Goal: Information Seeking & Learning: Learn about a topic

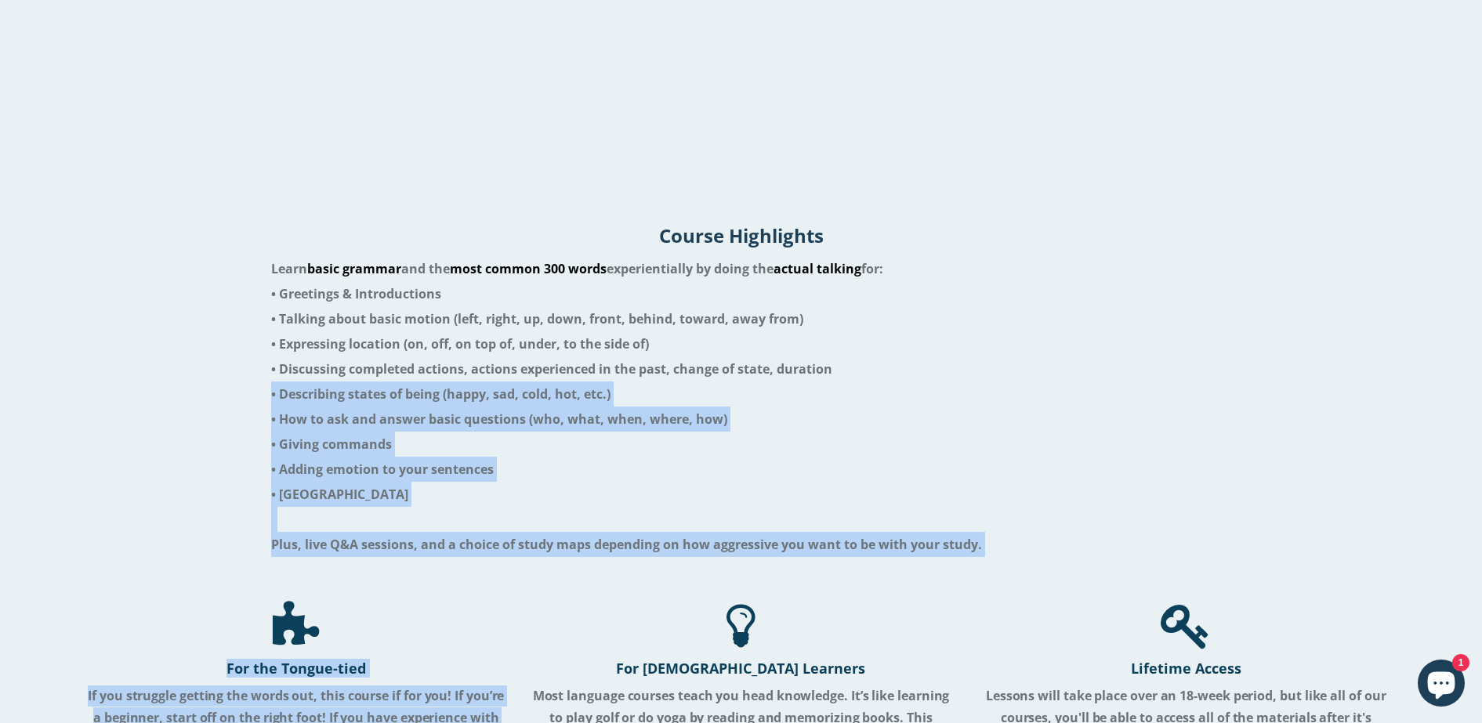
click at [678, 507] on li at bounding box center [741, 519] width 940 height 25
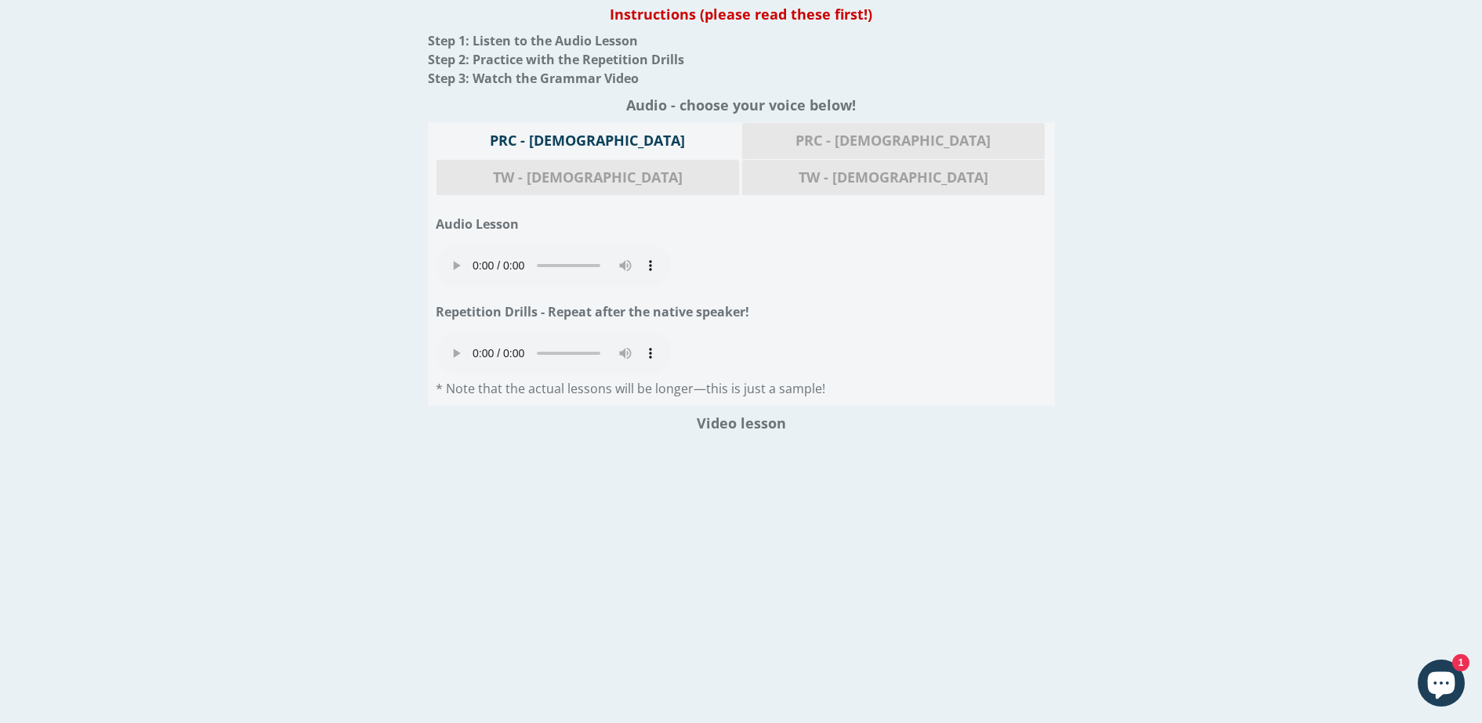
scroll to position [1704, 0]
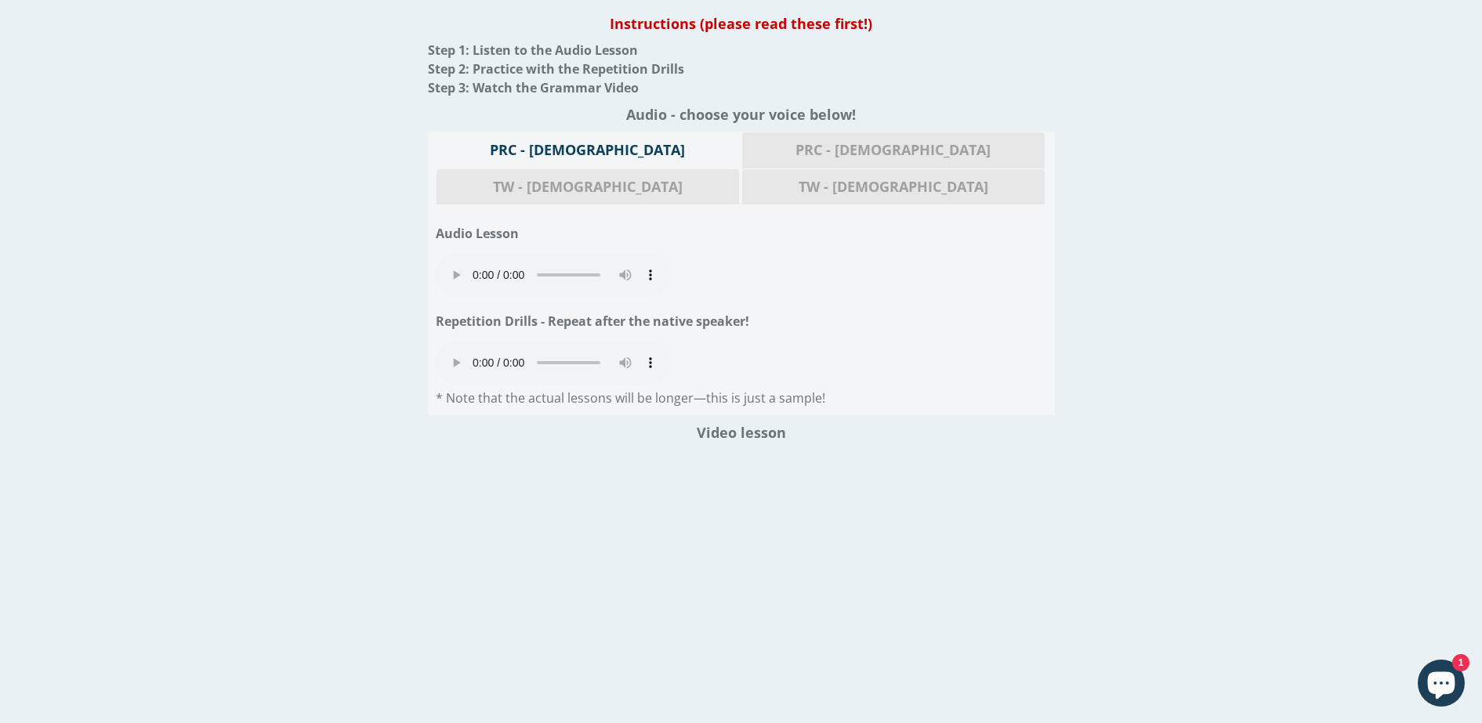
click at [960, 342] on div "Your browser does not support the audio element." at bounding box center [741, 365] width 611 height 47
click at [360, 349] on div "Instructions (please read these first!) Step 1: Listen to the Audio Lesson Step…" at bounding box center [741, 404] width 1457 height 796
click at [890, 309] on h1 "Repetition Drills - Repeat after the native speaker!" at bounding box center [741, 321] width 611 height 25
click at [1189, 295] on div "Instructions (please read these first!) Step 1: Listen to the Audio Lesson Step…" at bounding box center [741, 404] width 1457 height 796
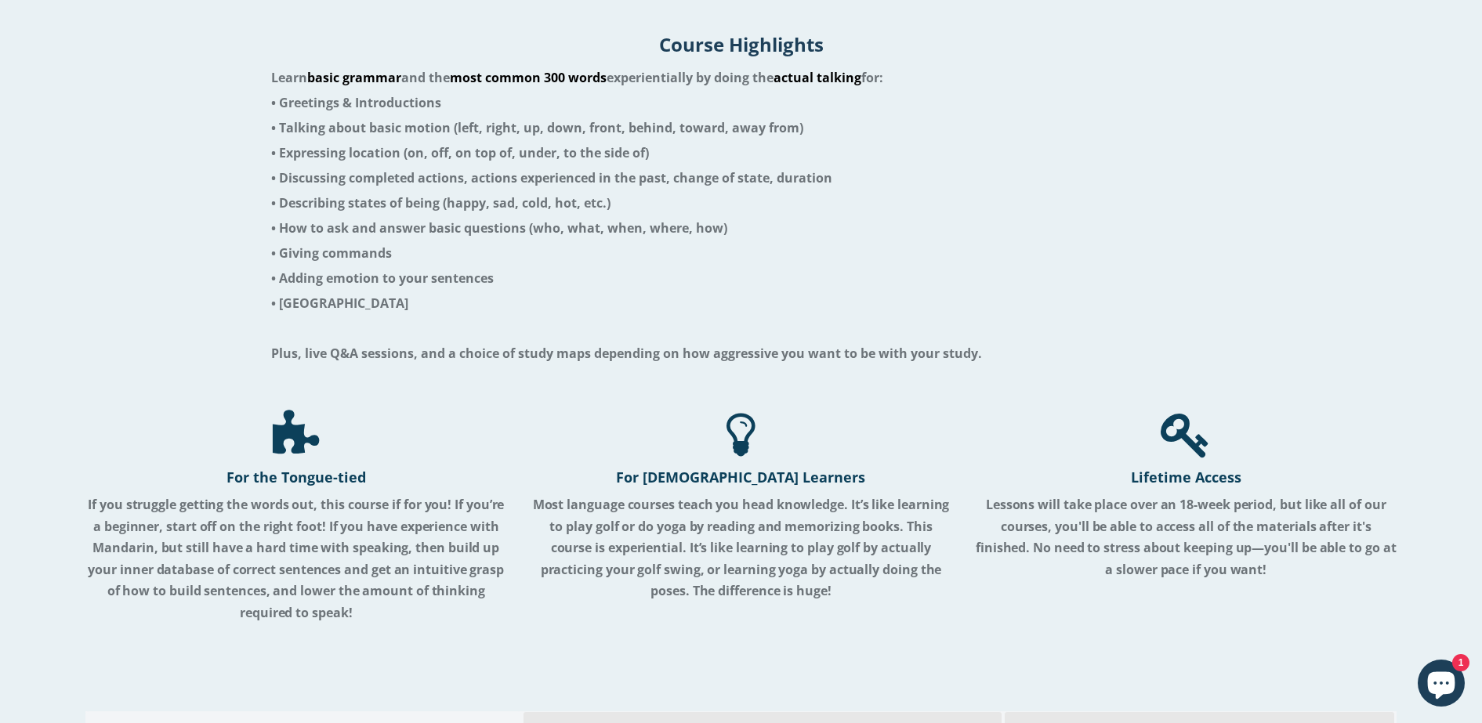
scroll to position [2488, 0]
